Goal: Information Seeking & Learning: Learn about a topic

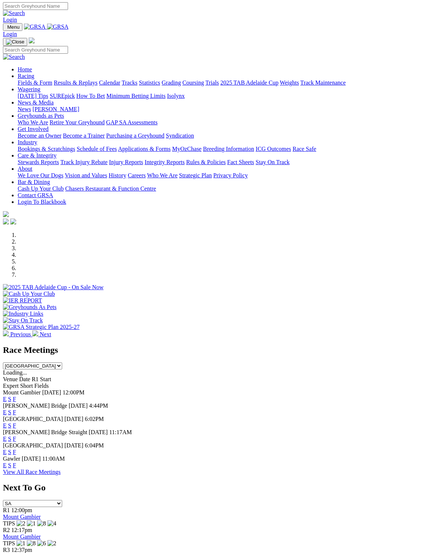
type input "JoanneWilliams22@Gmail.Com"
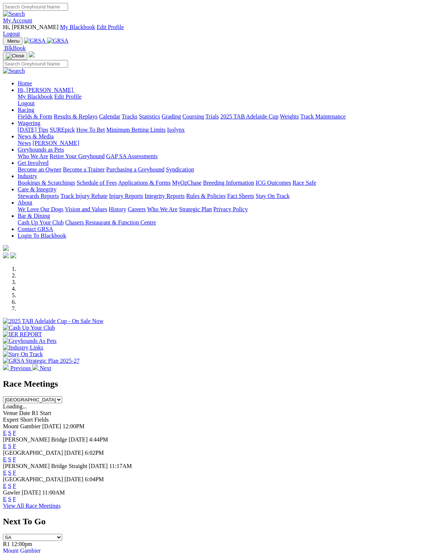
scroll to position [1, 0]
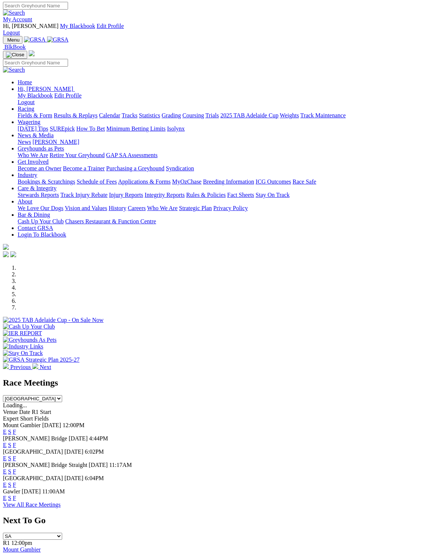
click at [62, 395] on select "South Australia New South Wales Northern Territory Queensland Tasmania Victoria…" at bounding box center [32, 398] width 59 height 7
select select "NSW"
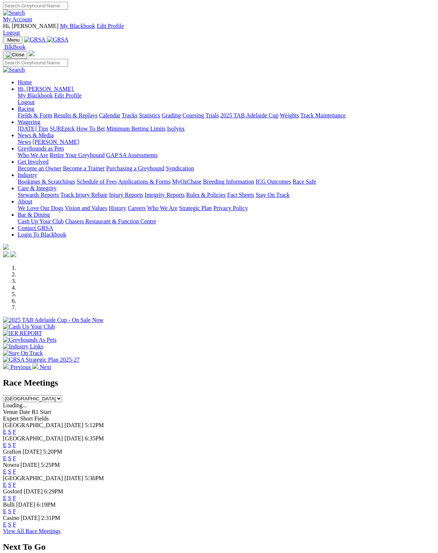
click at [16, 442] on link "F" at bounding box center [14, 445] width 3 height 6
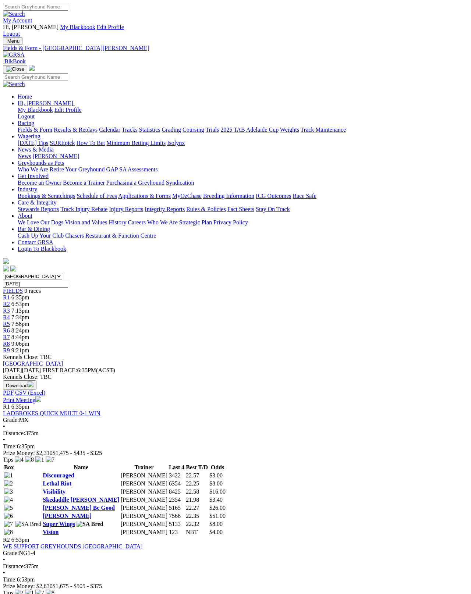
scroll to position [4, 0]
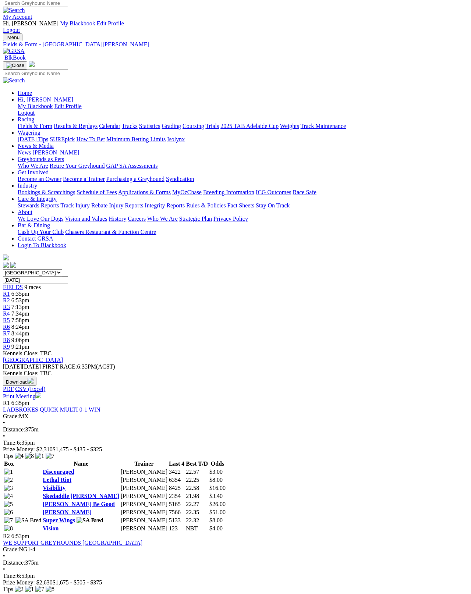
click at [58, 525] on link "Vision" at bounding box center [51, 528] width 16 height 6
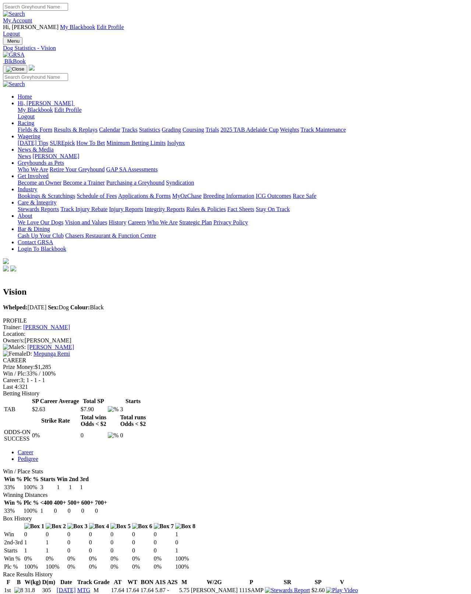
scroll to position [4, 0]
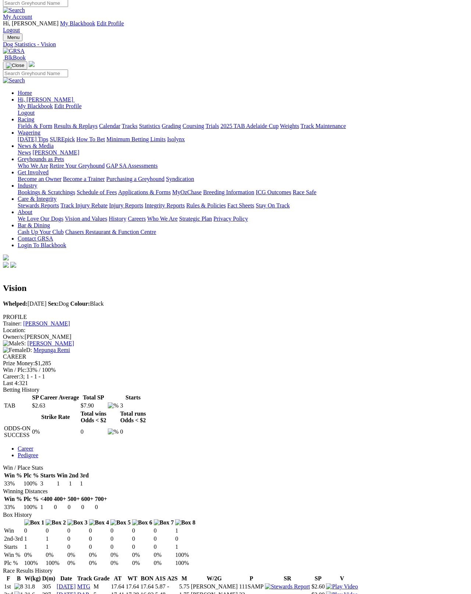
click at [3, 312] on img at bounding box center [3, 312] width 0 height 0
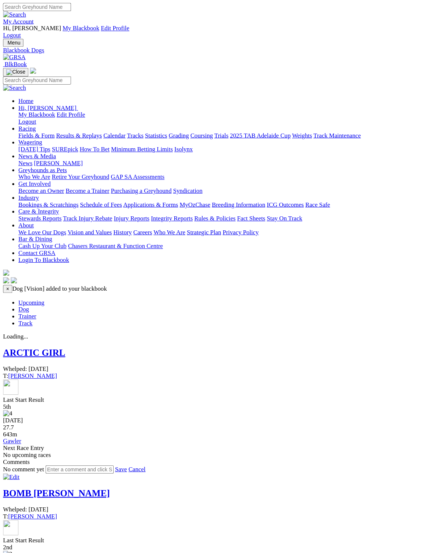
scroll to position [1, 0]
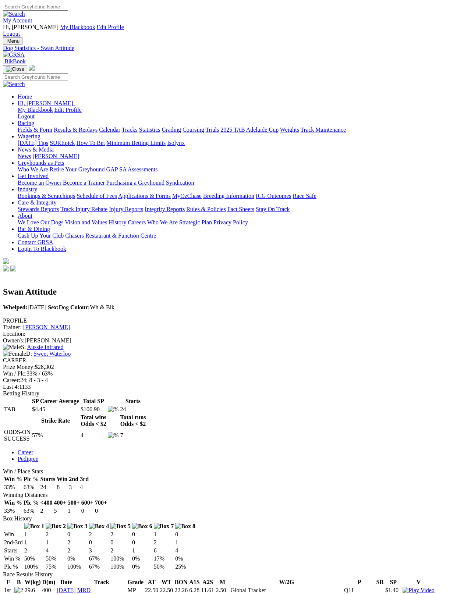
scroll to position [4, 0]
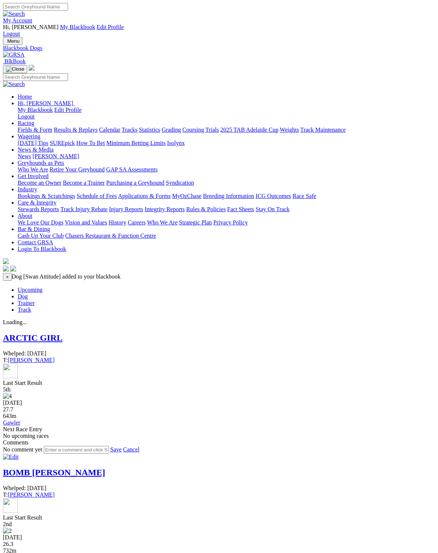
scroll to position [1, 0]
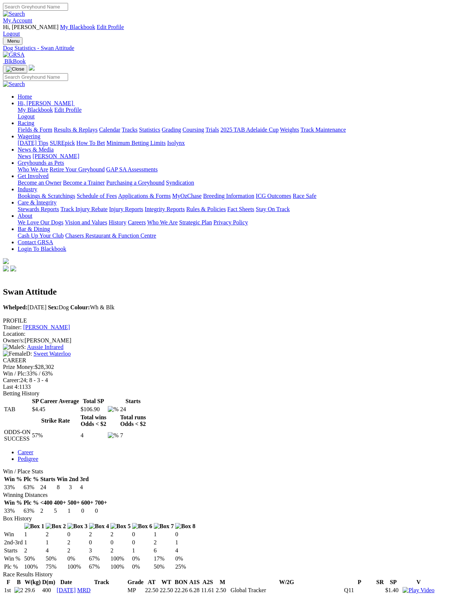
scroll to position [42, 0]
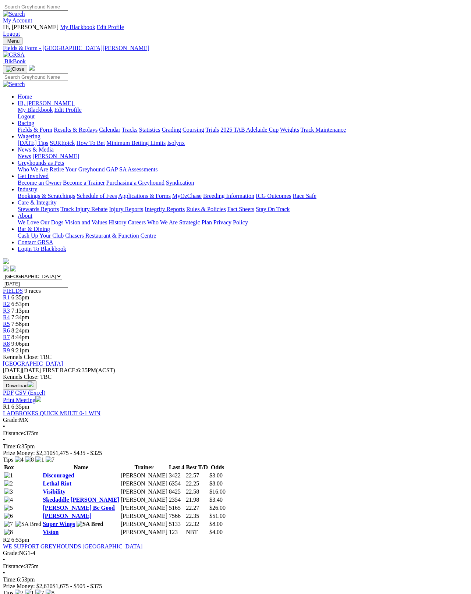
scroll to position [87, 0]
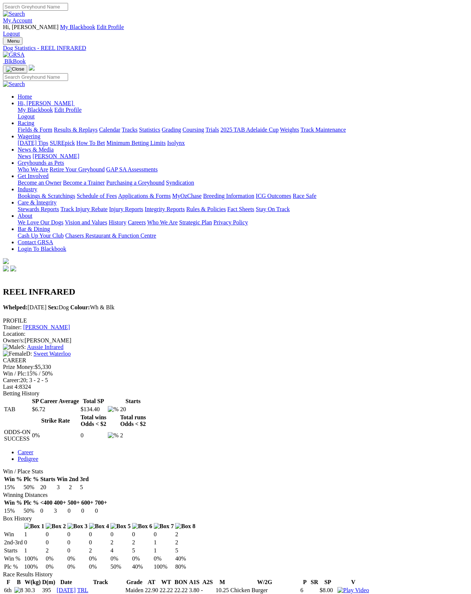
scroll to position [4, 0]
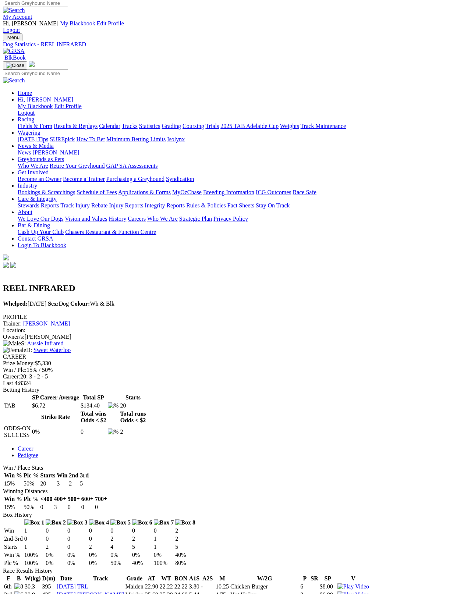
click at [3, 312] on img at bounding box center [3, 312] width 0 height 0
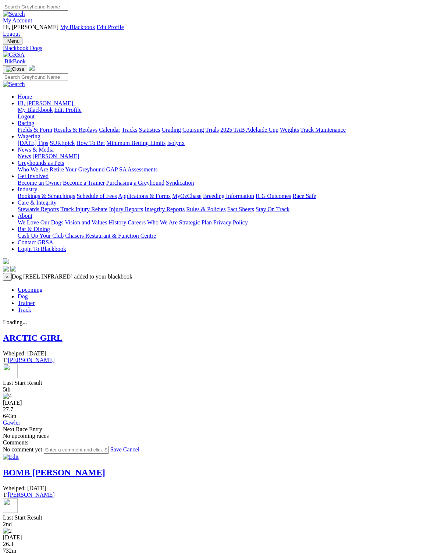
scroll to position [1, 0]
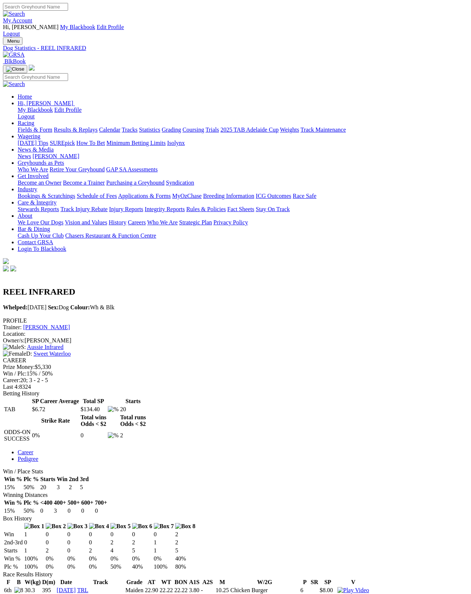
scroll to position [42, 0]
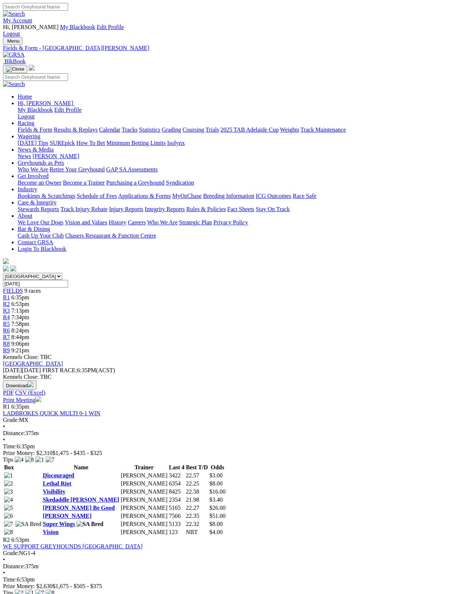
scroll to position [129, 0]
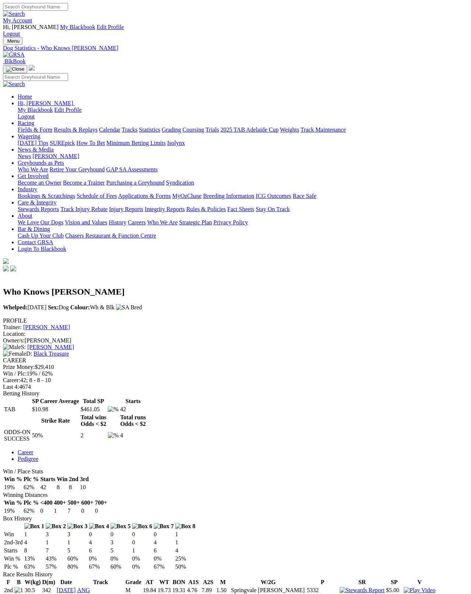
scroll to position [4, 0]
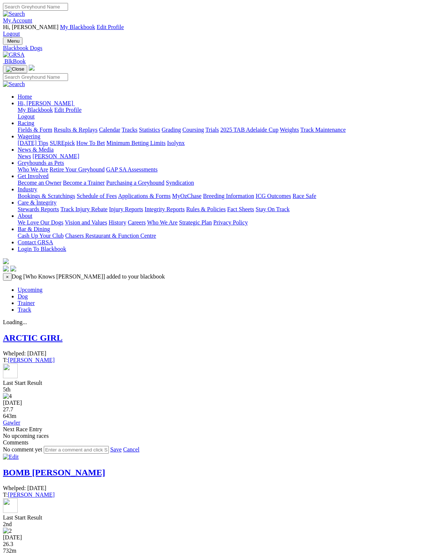
scroll to position [1, 0]
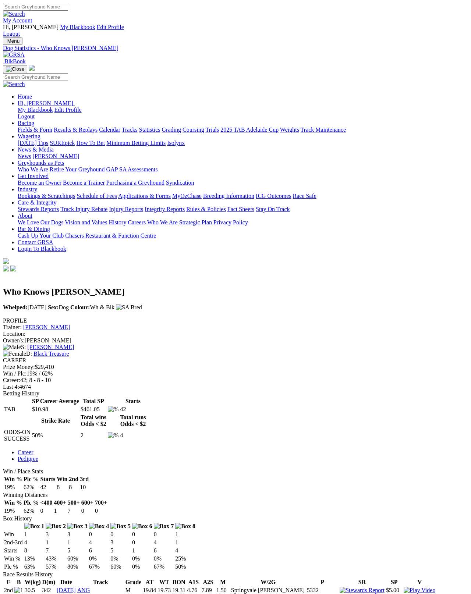
scroll to position [41, 0]
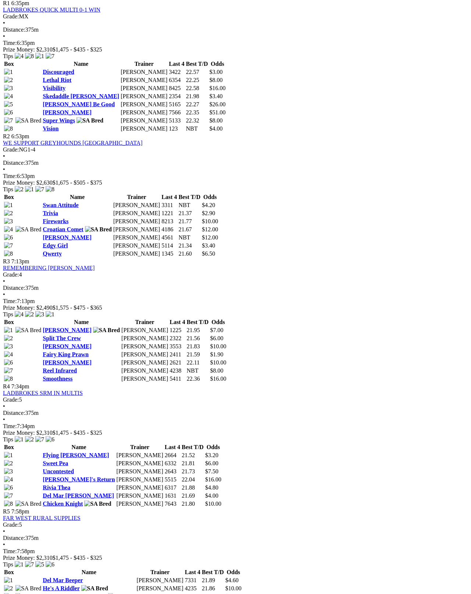
scroll to position [404, 0]
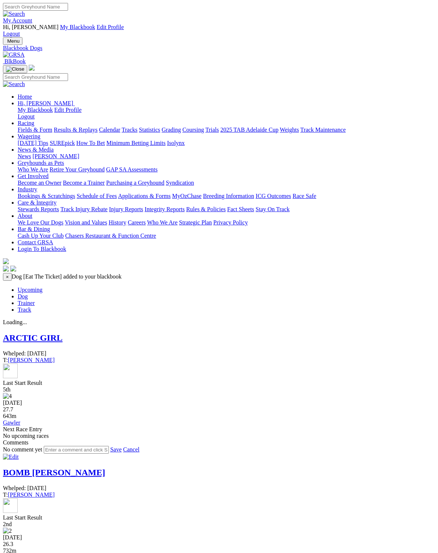
scroll to position [1, 0]
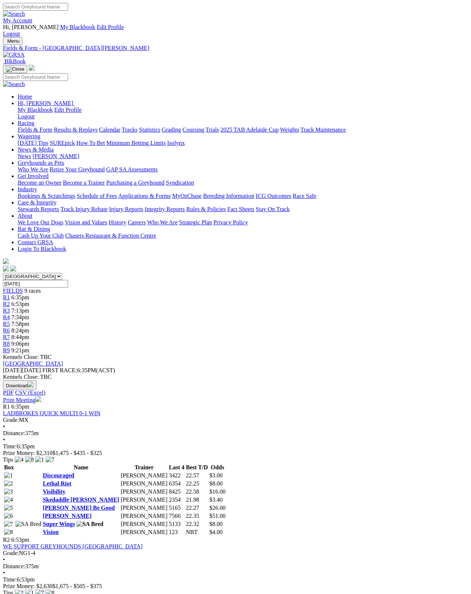
scroll to position [468, 0]
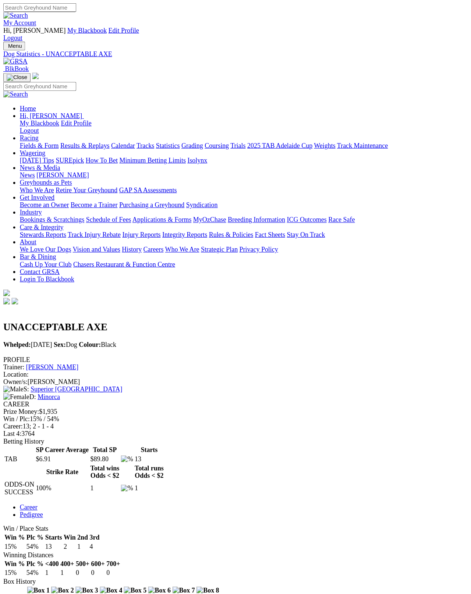
scroll to position [4, 0]
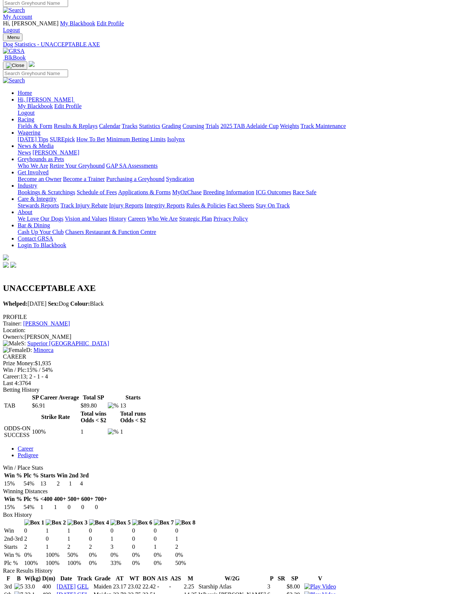
click at [3, 312] on img at bounding box center [3, 312] width 0 height 0
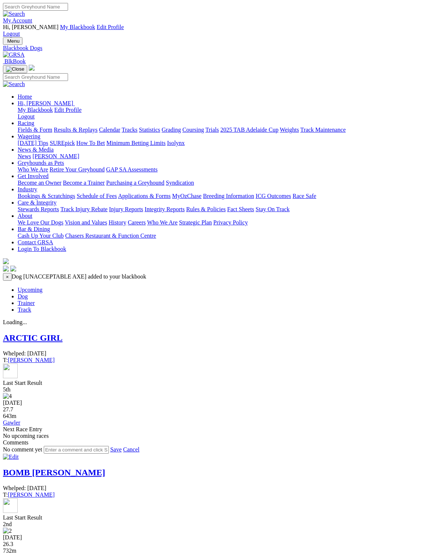
scroll to position [1, 0]
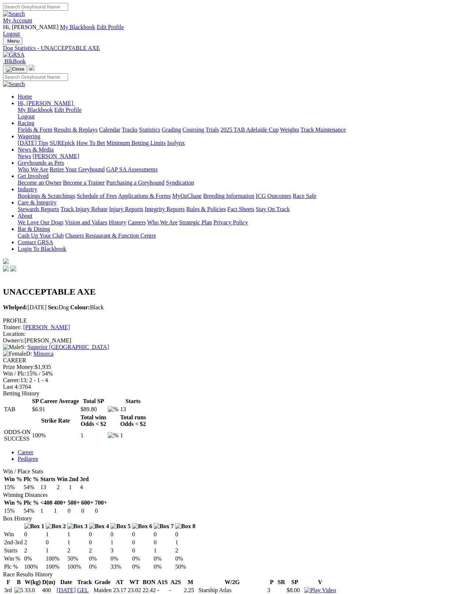
scroll to position [42, 0]
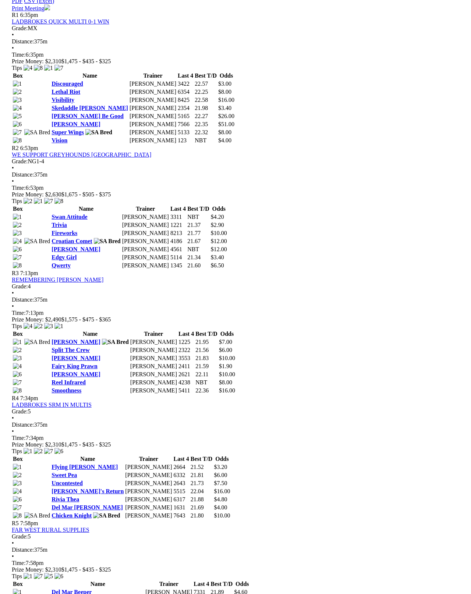
scroll to position [184, 7]
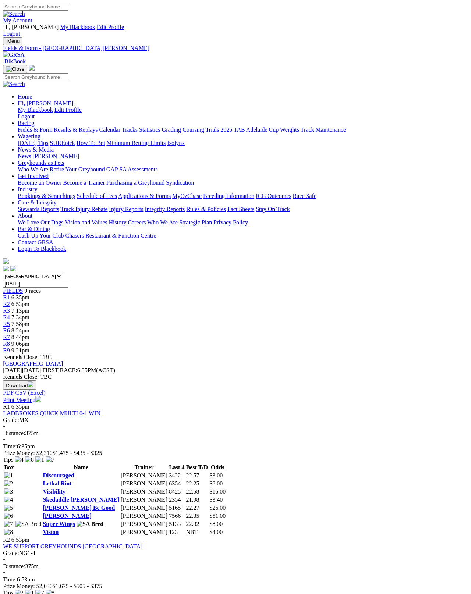
click at [32, 273] on select "South Australia New South Wales Northern Territory Queensland Tasmania Victoria…" at bounding box center [32, 276] width 59 height 7
select select "SA"
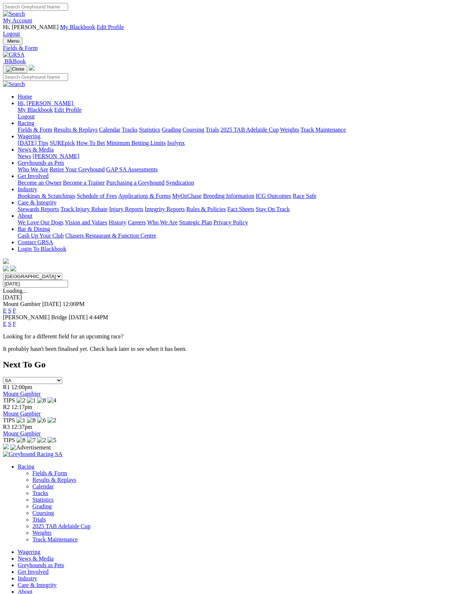
scroll to position [4, 0]
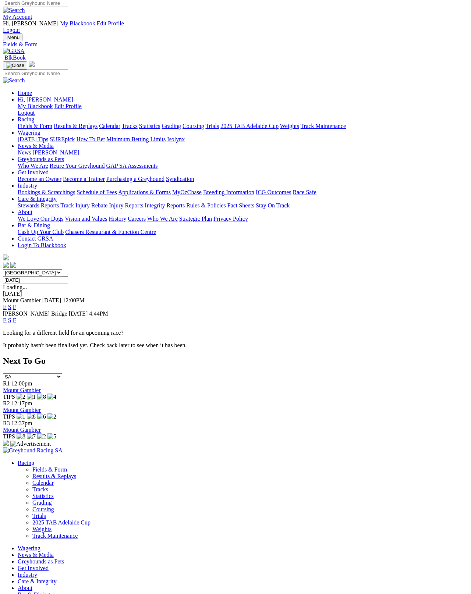
click at [16, 317] on link "F" at bounding box center [14, 320] width 3 height 6
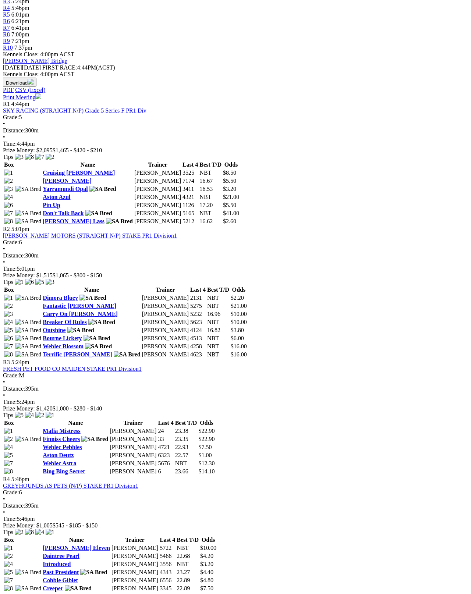
scroll to position [317, 0]
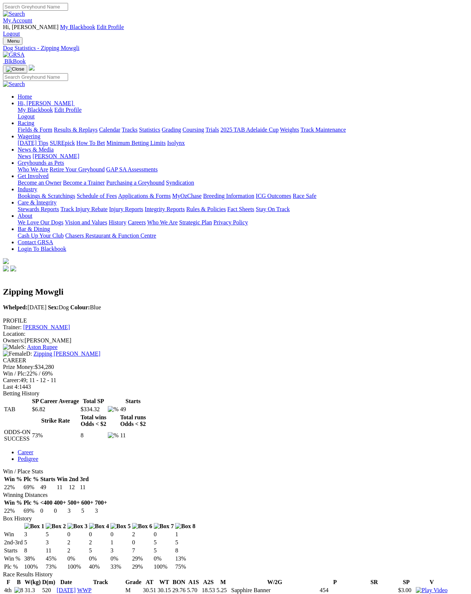
scroll to position [4, 0]
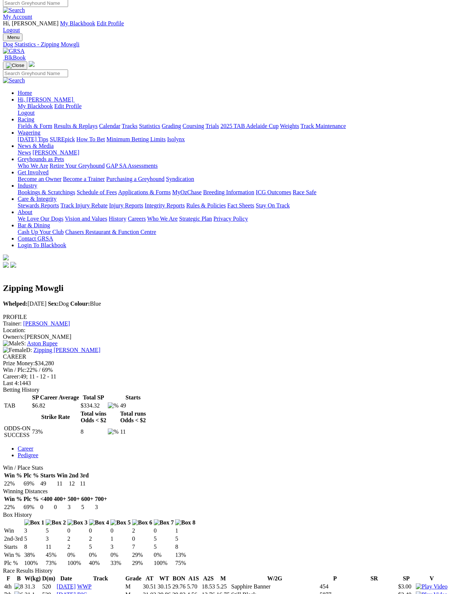
click at [3, 312] on img at bounding box center [3, 312] width 0 height 0
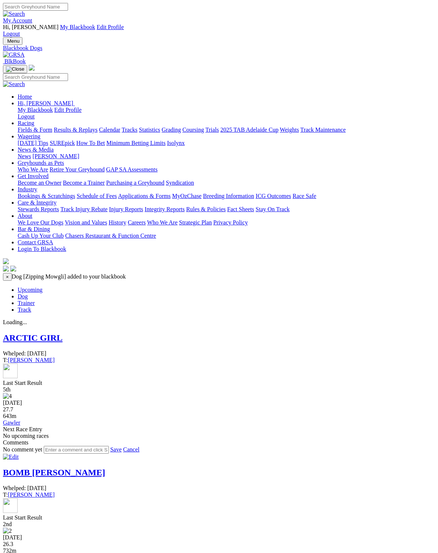
scroll to position [1, 0]
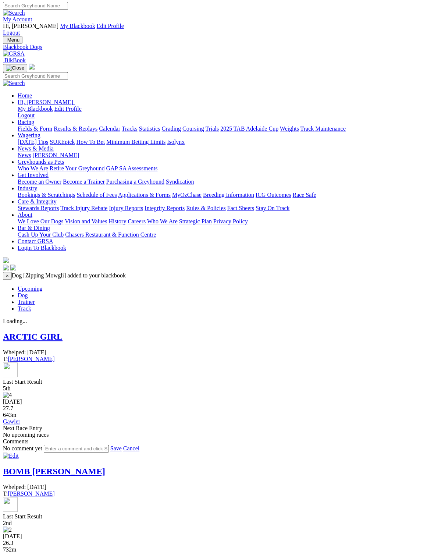
click at [18, 285] on link "Upcoming" at bounding box center [30, 288] width 25 height 6
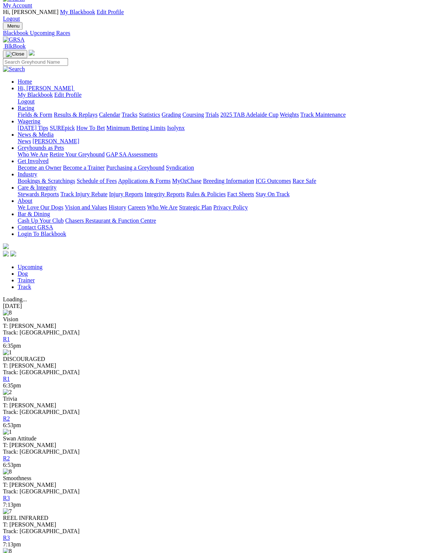
scroll to position [14, 0]
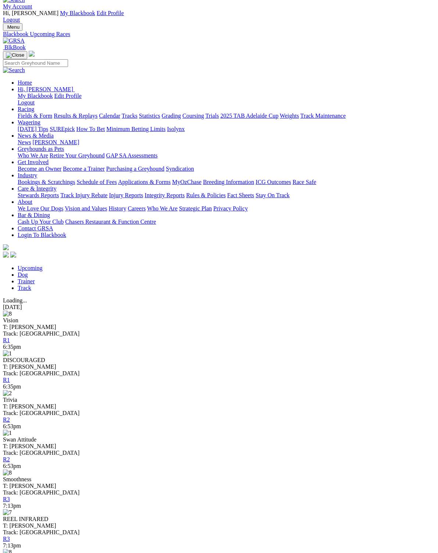
click at [28, 271] on link "Dog" at bounding box center [23, 274] width 10 height 6
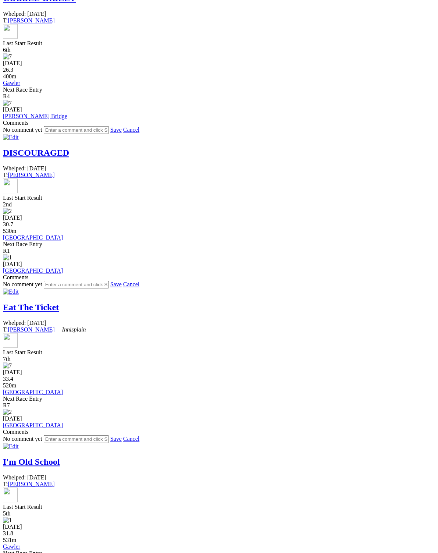
scroll to position [916, 0]
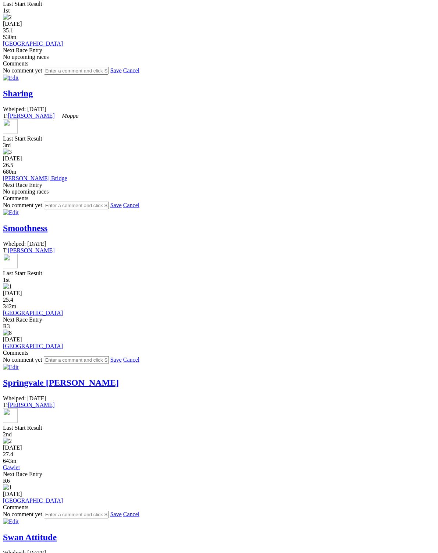
scroll to position [815, 0]
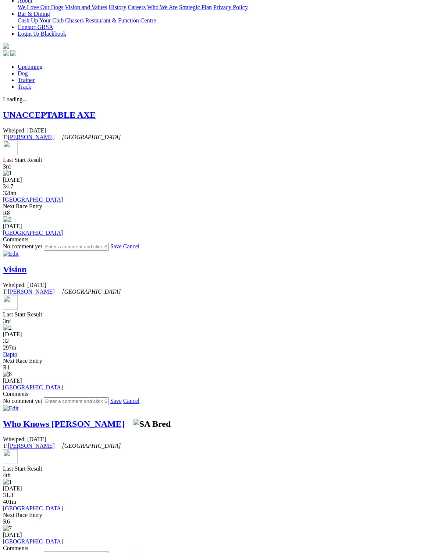
scroll to position [215, 0]
